Goal: Task Accomplishment & Management: Complete application form

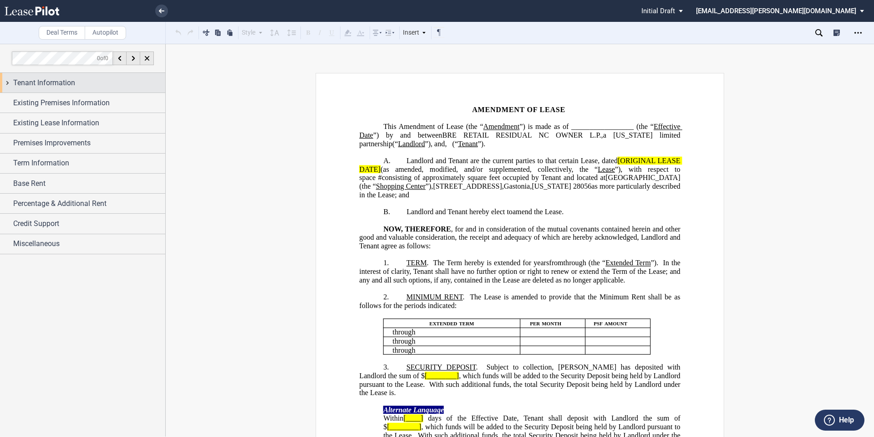
click at [67, 89] on div "Tenant Information" at bounding box center [82, 83] width 165 height 20
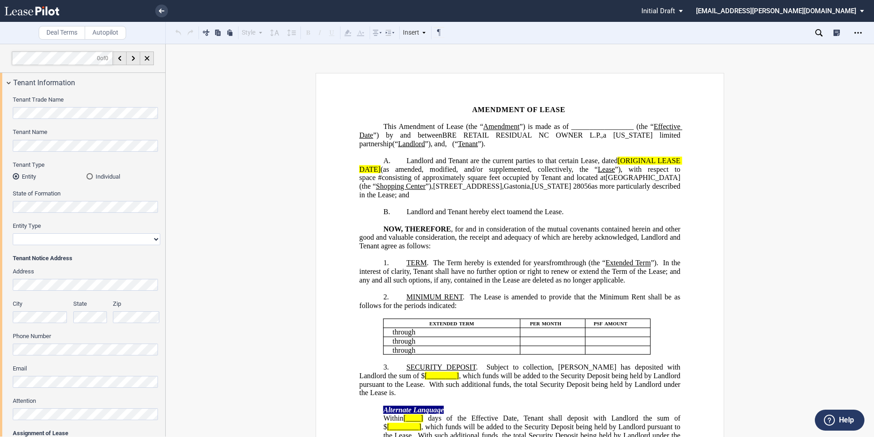
click at [96, 179] on md-radio-button "Individual" at bounding box center [124, 176] width 74 height 8
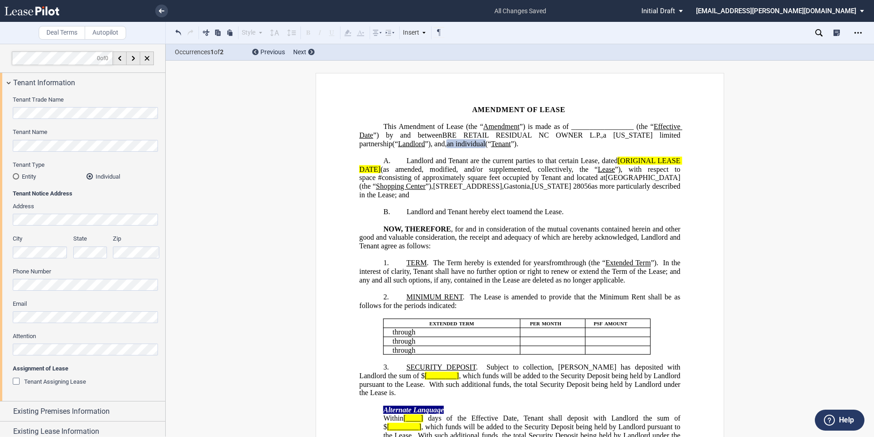
scroll to position [126, 0]
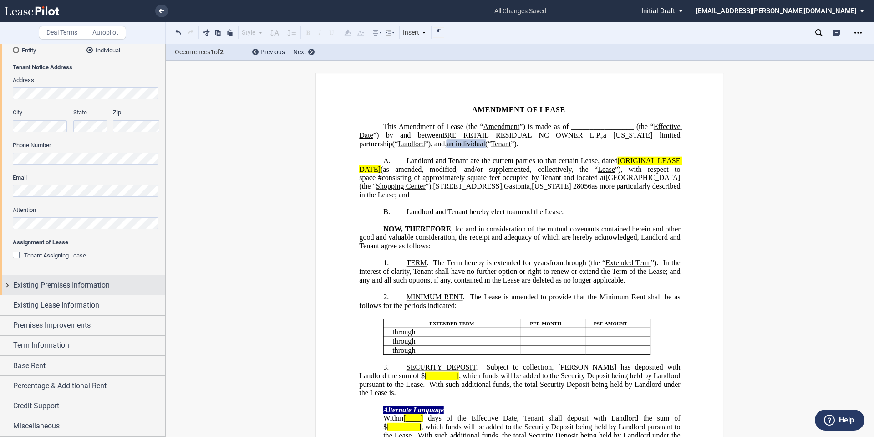
click at [57, 286] on span "Existing Premises Information" at bounding box center [61, 285] width 97 height 11
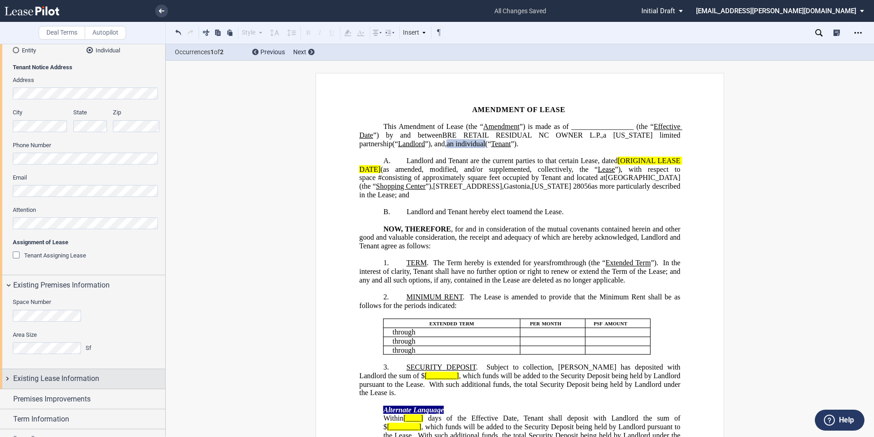
click at [68, 382] on span "Existing Lease Information" at bounding box center [56, 378] width 86 height 11
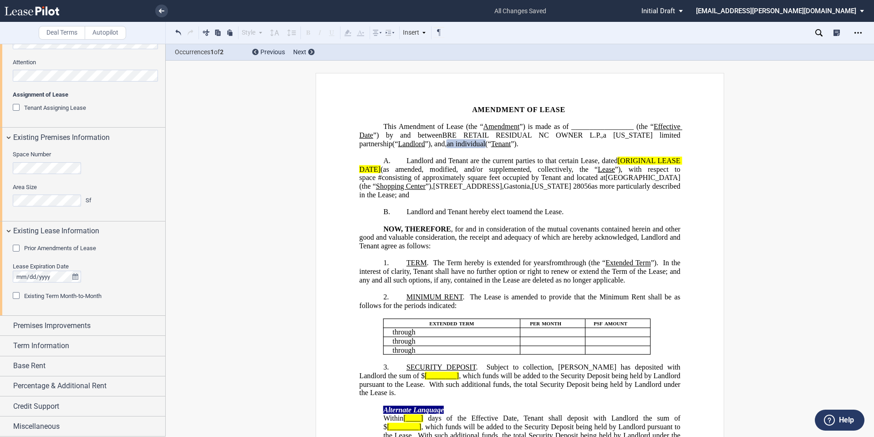
click at [51, 252] on div "Prior Amendments of Lease" at bounding box center [60, 248] width 72 height 8
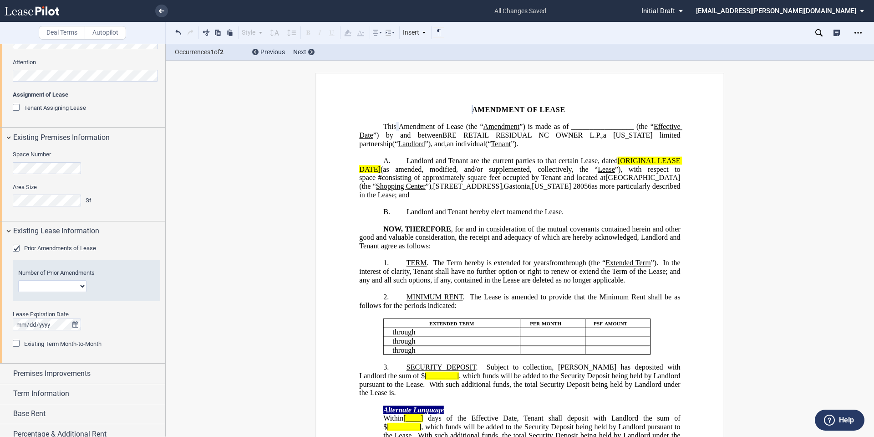
click at [84, 288] on select "1 2 3 4 5 6 7 8 9 10 11 12" at bounding box center [52, 286] width 68 height 12
select select "number:4"
click at [18, 280] on select "1 2 3 4 5 6 7 8 9 10 11 12" at bounding box center [52, 286] width 68 height 12
click at [77, 343] on span "Existing Term Month-to-Month" at bounding box center [62, 343] width 77 height 7
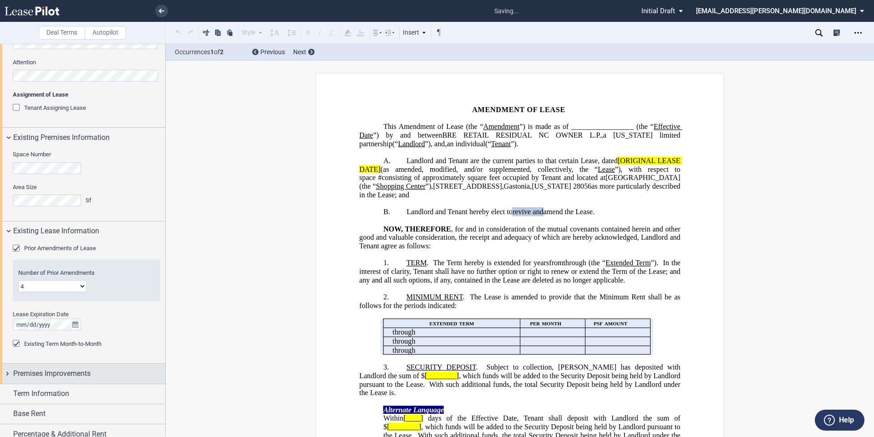
click at [54, 378] on span "Premises Improvements" at bounding box center [51, 373] width 77 height 11
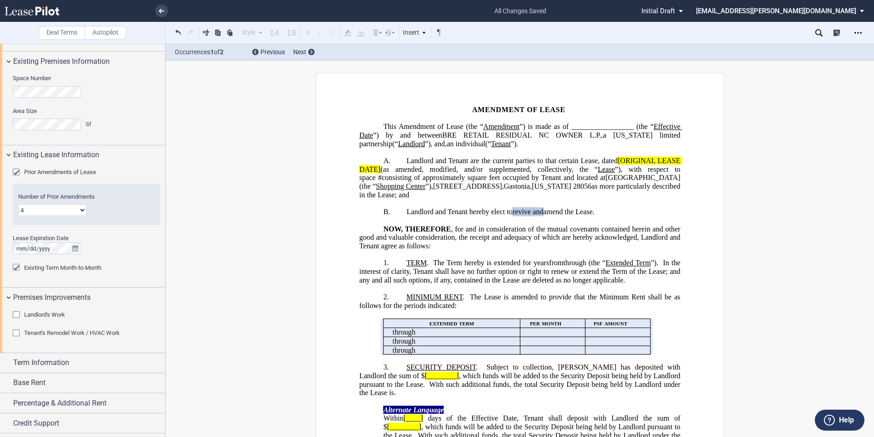
scroll to position [367, 0]
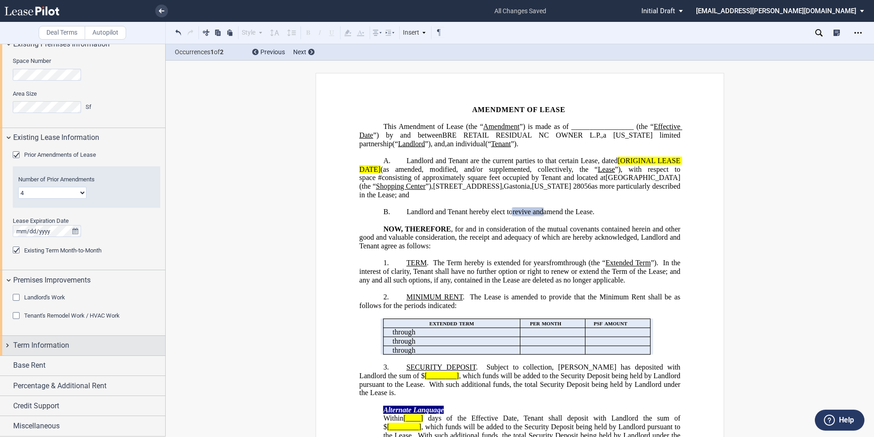
click at [68, 346] on span "Term Information" at bounding box center [41, 345] width 56 height 11
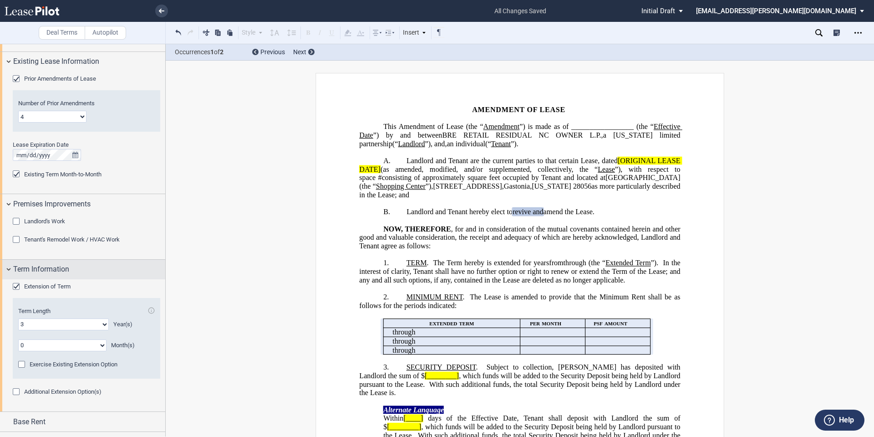
scroll to position [499, 0]
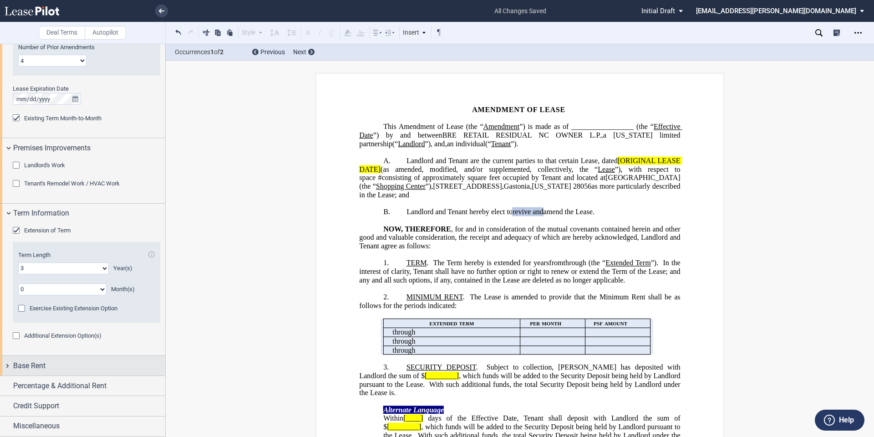
click at [62, 368] on div "Base Rent" at bounding box center [89, 365] width 152 height 11
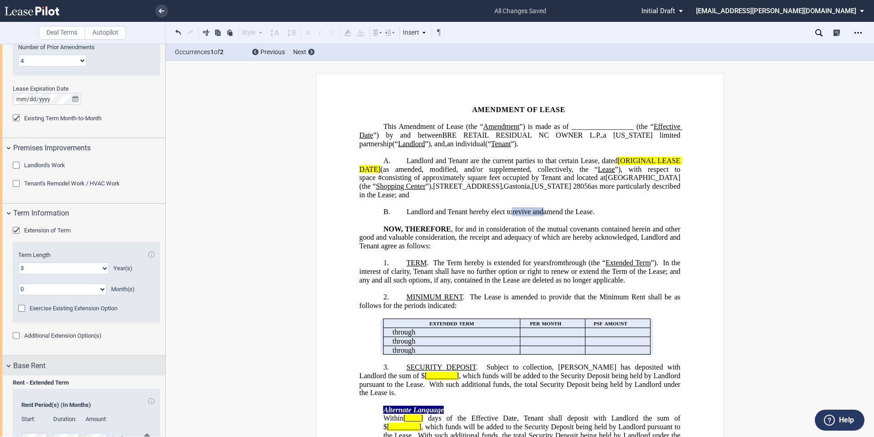
scroll to position [649, 0]
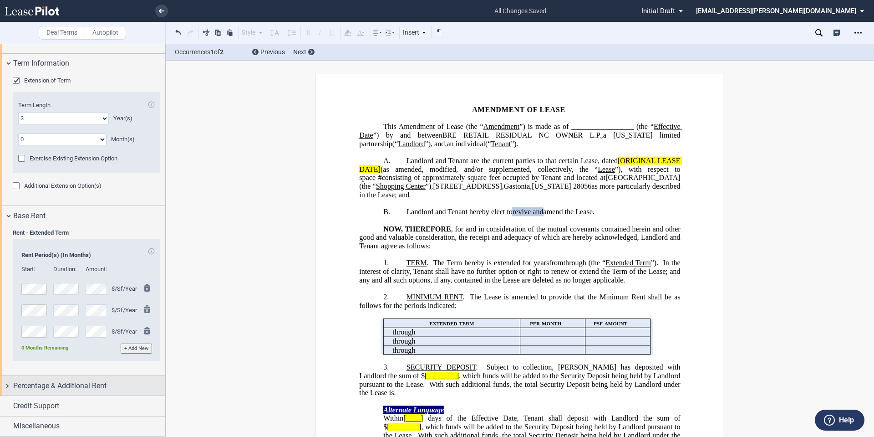
click at [64, 390] on span "Percentage & Additional Rent" at bounding box center [59, 385] width 93 height 11
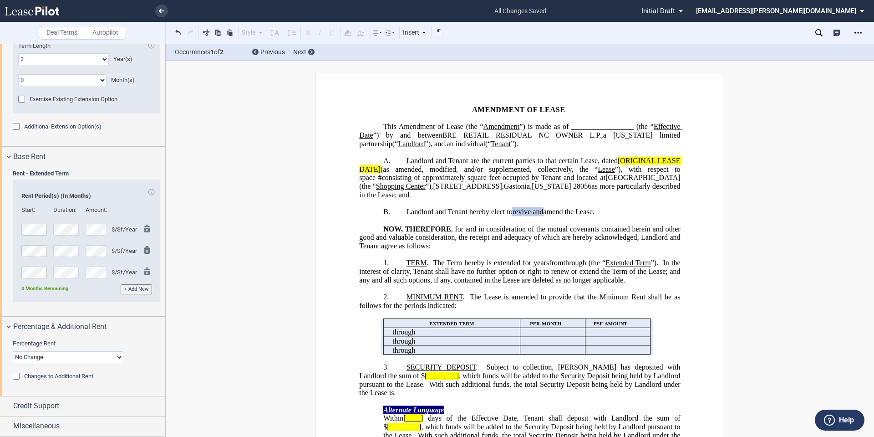
click at [54, 378] on span "Changes to Additional Rent" at bounding box center [58, 376] width 69 height 7
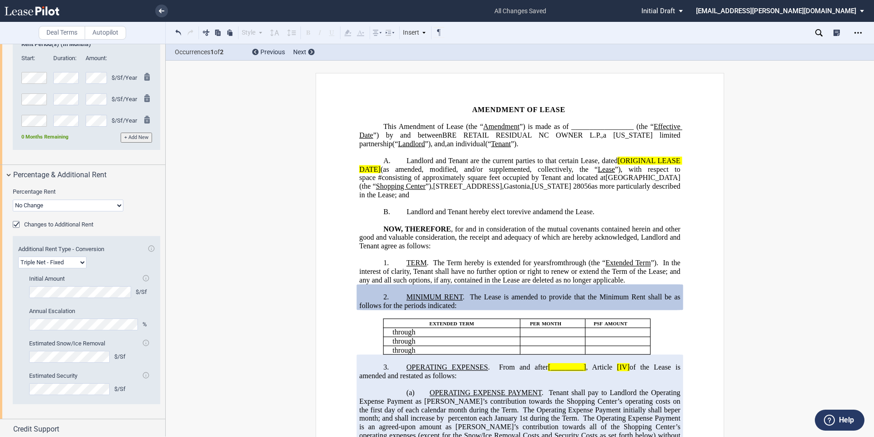
scroll to position [883, 0]
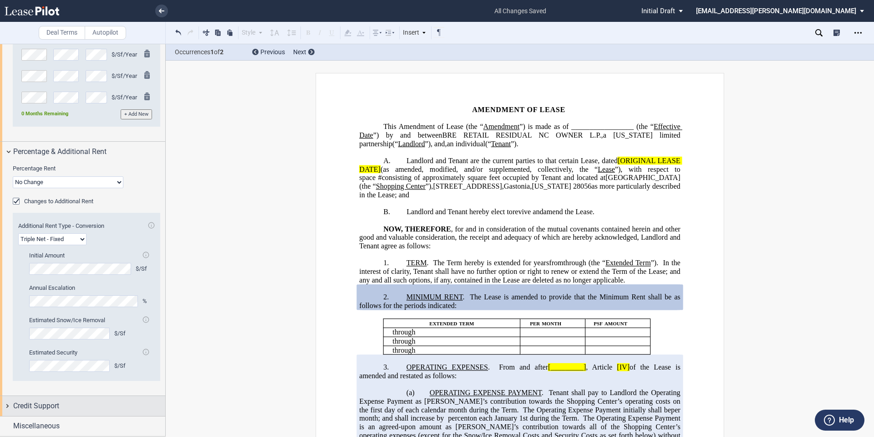
click at [39, 410] on span "Credit Support" at bounding box center [36, 405] width 46 height 11
click at [44, 424] on span "Existing Guarantor" at bounding box center [47, 422] width 47 height 7
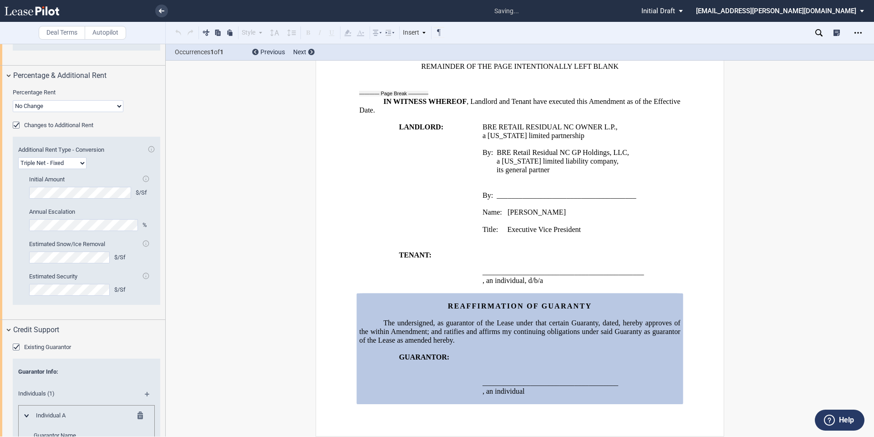
scroll to position [1111, 0]
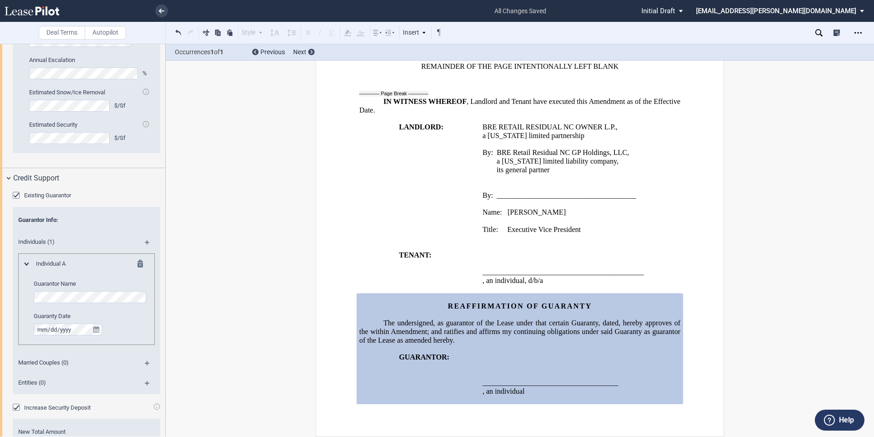
click at [20, 198] on div "Existing Guarantor" at bounding box center [17, 196] width 9 height 9
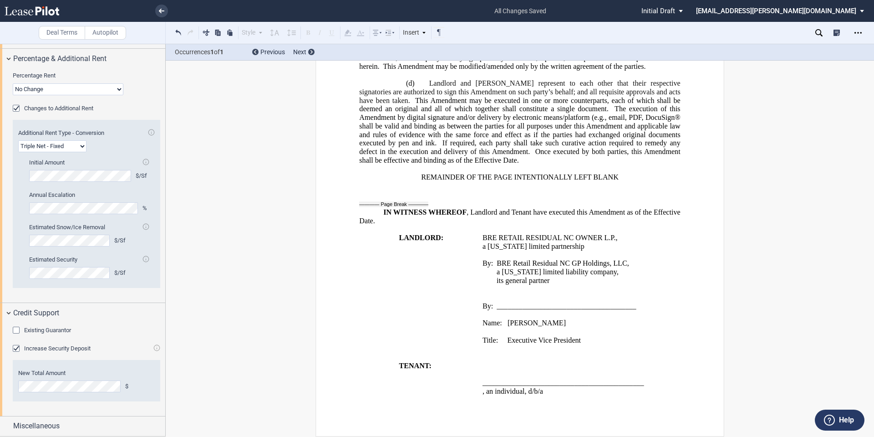
scroll to position [976, 0]
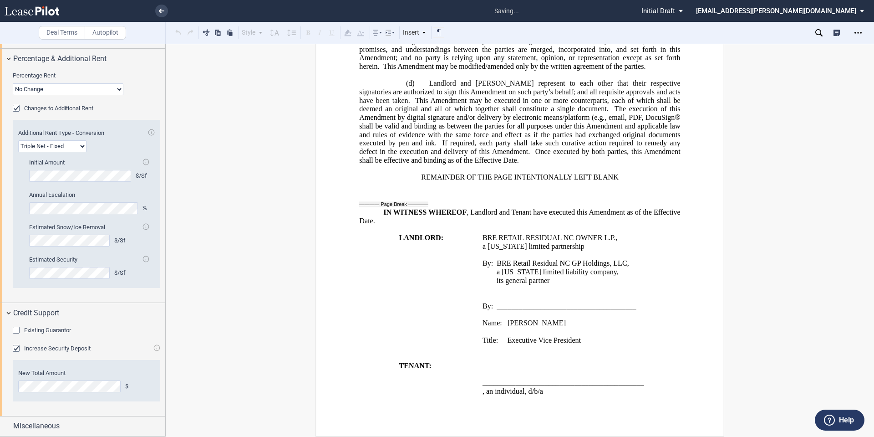
click at [46, 344] on div "Increase Security Deposit" at bounding box center [57, 348] width 66 height 8
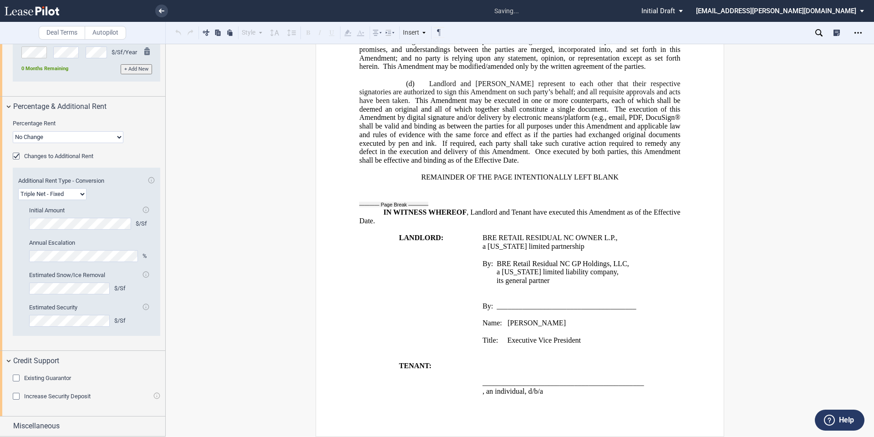
scroll to position [928, 0]
click at [855, 32] on icon "Open Lease options menu" at bounding box center [858, 32] width 7 height 7
click at [786, 49] on div "Download" at bounding box center [805, 49] width 111 height 8
